Goal: Find specific page/section: Find specific page/section

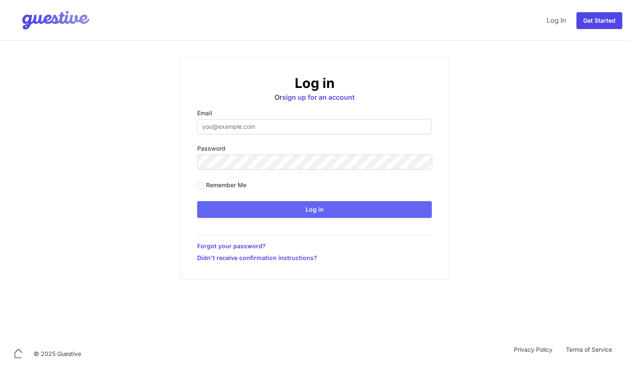
type input "ben@aplacelikehome.co.uk"
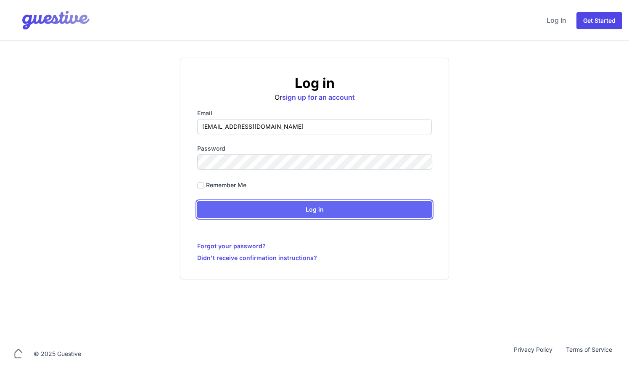
click at [236, 207] on input "Log in" at bounding box center [314, 209] width 235 height 17
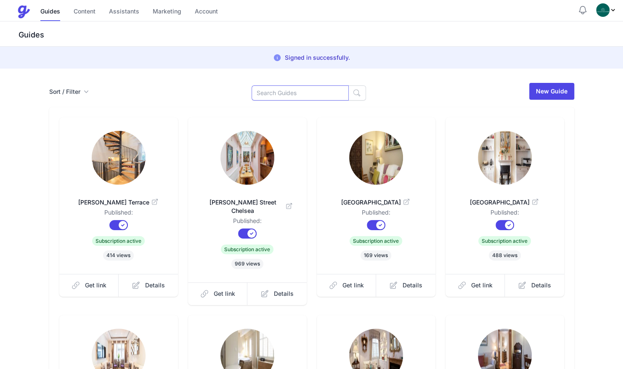
click at [316, 92] on input at bounding box center [300, 92] width 97 height 15
type input "gut"
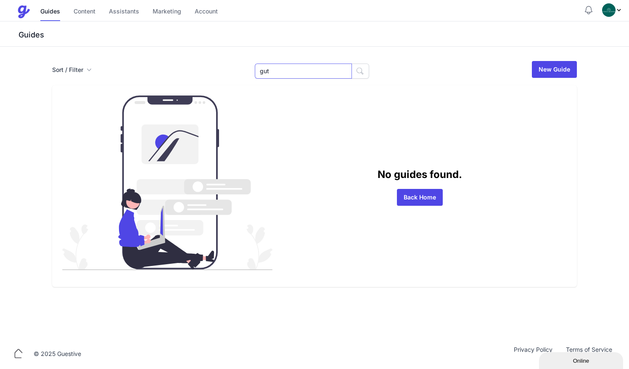
drag, startPoint x: 280, startPoint y: 69, endPoint x: 216, endPoint y: 23, distance: 79.5
click at [216, 23] on div "Menu Guides Content Assistants Marketing Account Guides Content Assistants Mark…" at bounding box center [314, 169] width 629 height 339
type input "[DEMOGRAPHIC_DATA]"
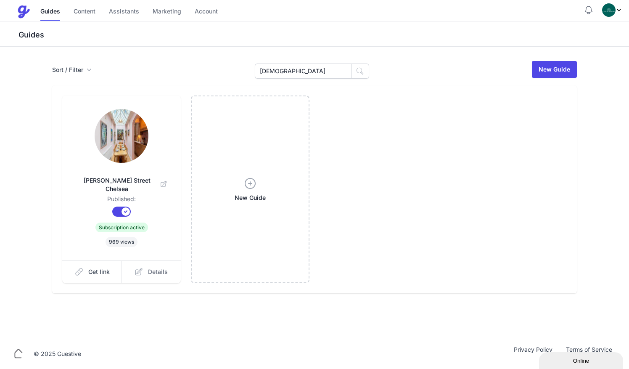
click at [154, 267] on span "Details" at bounding box center [158, 271] width 20 height 8
click at [128, 135] on img at bounding box center [122, 136] width 54 height 54
